Goal: Information Seeking & Learning: Learn about a topic

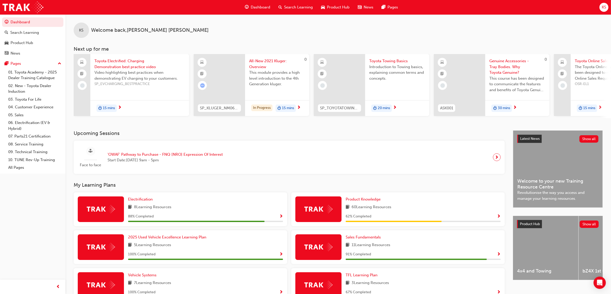
click at [263, 67] on span "All-New 2021 Kluger: Overview" at bounding box center [277, 64] width 56 height 12
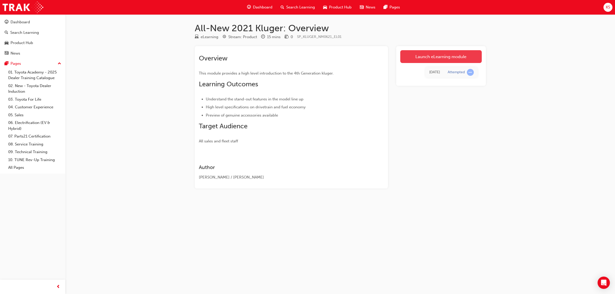
click at [428, 58] on link "Launch eLearning module" at bounding box center [442, 56] width 82 height 13
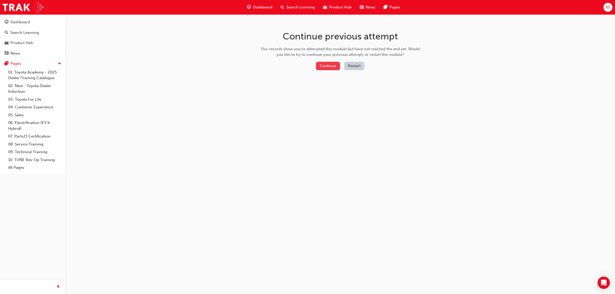
click at [329, 68] on button "Continue" at bounding box center [328, 66] width 24 height 8
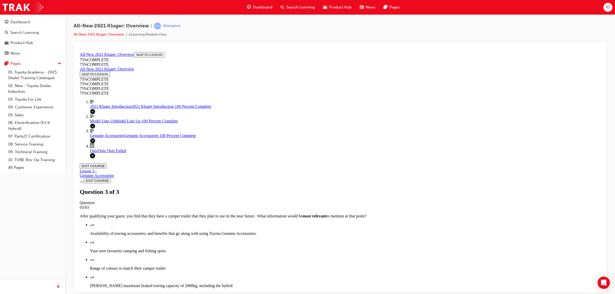
scroll to position [22, 0]
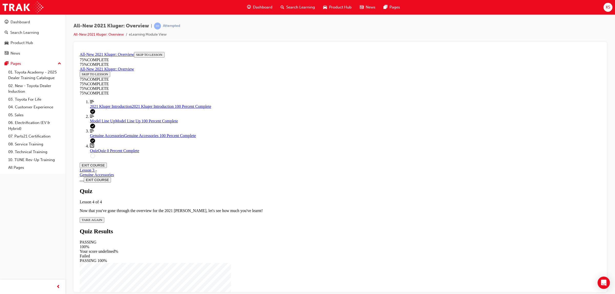
click at [102, 218] on span "TAKE AGAIN" at bounding box center [92, 220] width 21 height 4
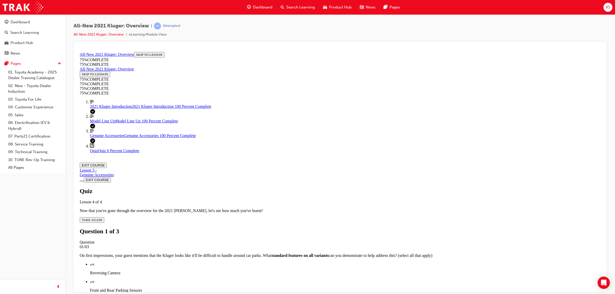
click at [307, 262] on div "Quiz" at bounding box center [345, 264] width 511 height 5
click at [307, 279] on div "Quiz" at bounding box center [345, 281] width 511 height 5
click at [307, 294] on div "Quiz" at bounding box center [345, 299] width 511 height 5
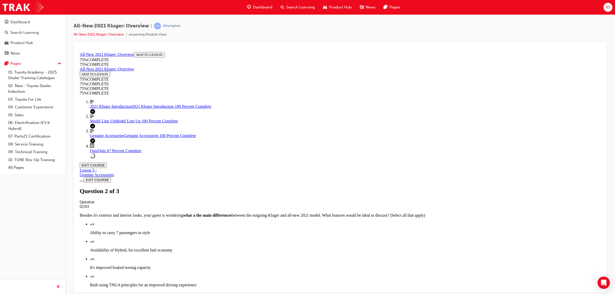
click at [107, 163] on button "EXIT COURSE" at bounding box center [93, 165] width 27 height 5
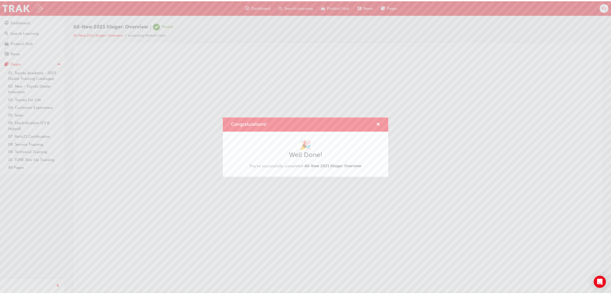
scroll to position [0, 0]
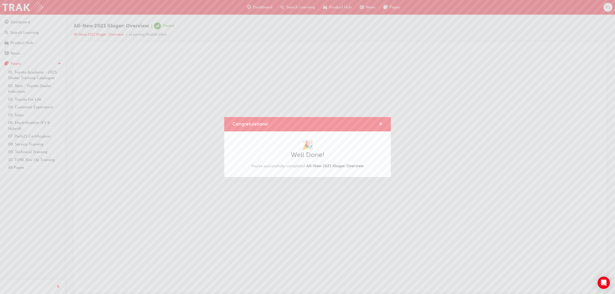
click at [380, 123] on span "cross-icon" at bounding box center [381, 124] width 4 height 5
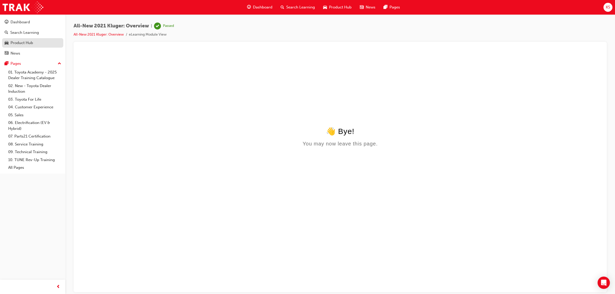
click at [28, 42] on div "Product Hub" at bounding box center [22, 43] width 23 height 6
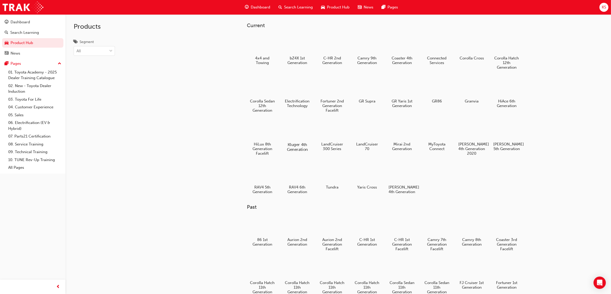
click at [303, 136] on div at bounding box center [297, 130] width 28 height 21
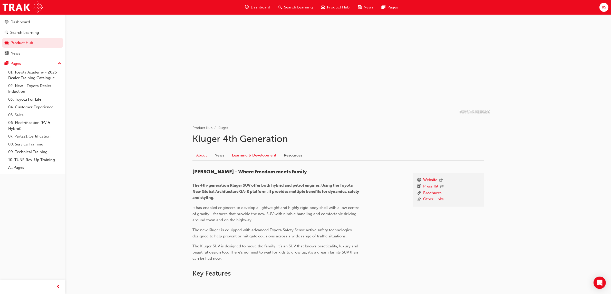
click at [256, 157] on link "Learning & Development" at bounding box center [254, 156] width 52 height 10
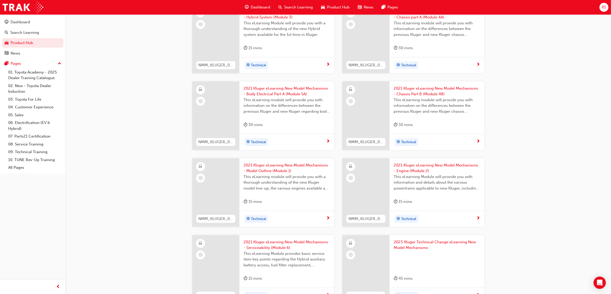
scroll to position [321, 0]
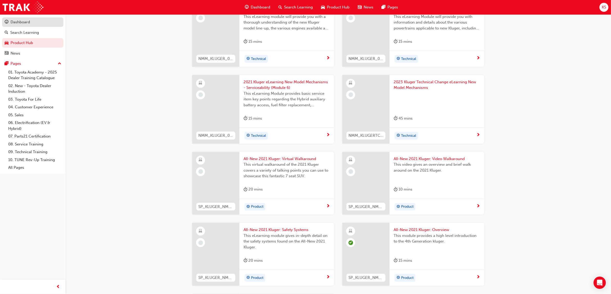
click at [15, 26] on link "Dashboard" at bounding box center [32, 21] width 61 height 9
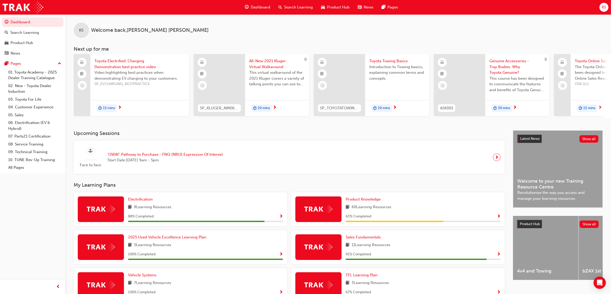
click at [266, 63] on span "All-New 2021 Kluger: Virtual Walkaround" at bounding box center [277, 64] width 56 height 12
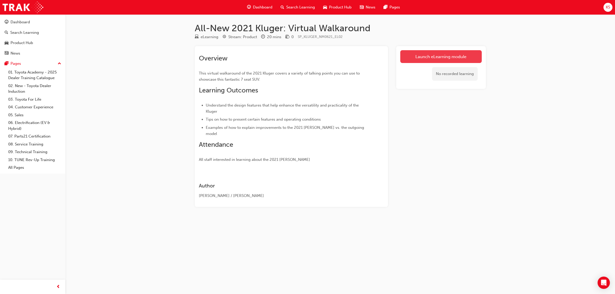
click at [432, 59] on link "Launch eLearning module" at bounding box center [442, 56] width 82 height 13
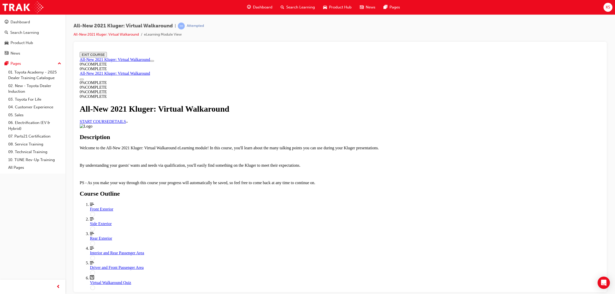
click at [109, 124] on link "START COURSE" at bounding box center [94, 121] width 29 height 4
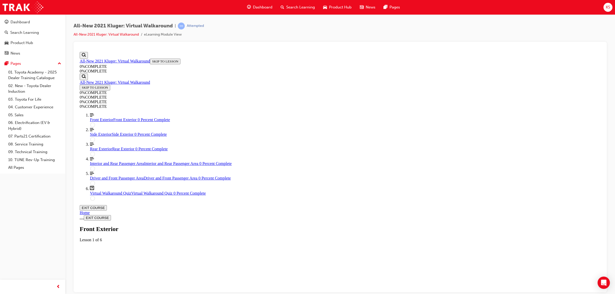
scroll to position [17, 0]
click at [102, 266] on div "Labeled graphic marker, Plus, Not Viewed" at bounding box center [102, 266] width 0 height 0
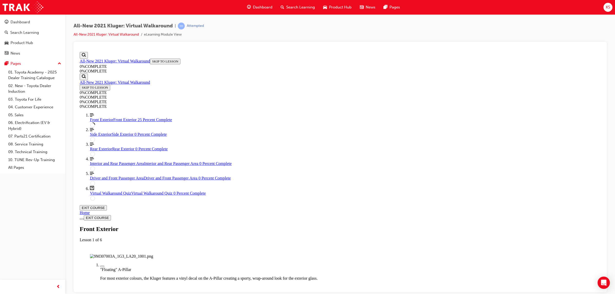
click at [153, 254] on img "Labeled Graphic" at bounding box center [121, 256] width 63 height 5
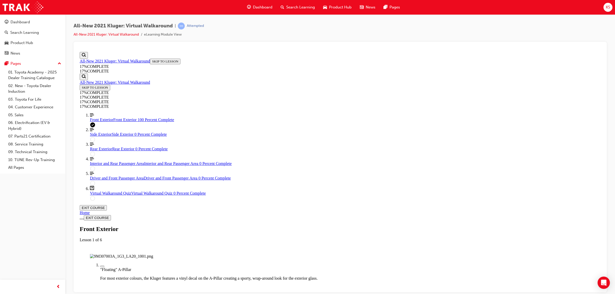
drag, startPoint x: 374, startPoint y: 258, endPoint x: 372, endPoint y: 253, distance: 5.5
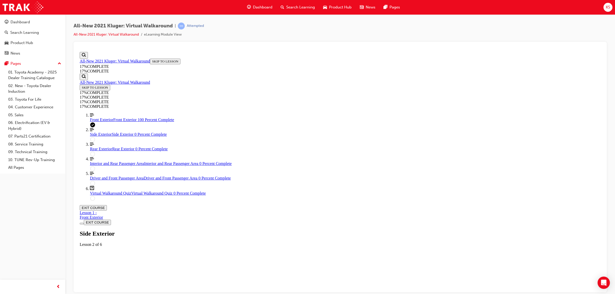
scroll to position [17, 0]
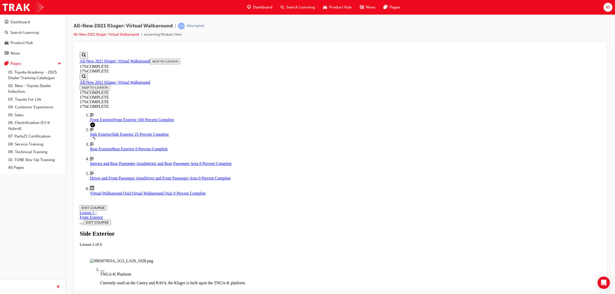
scroll to position [56, 0]
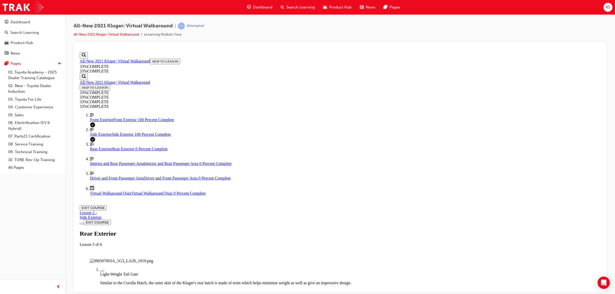
scroll to position [22, 0]
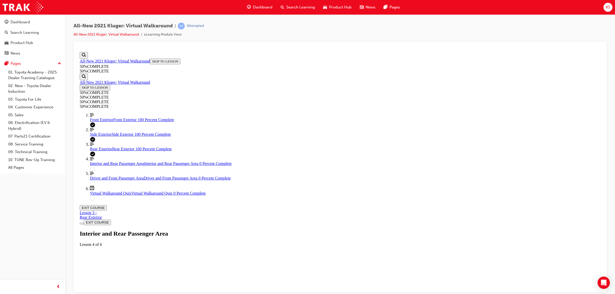
scroll to position [17, 0]
